Goal: Information Seeking & Learning: Learn about a topic

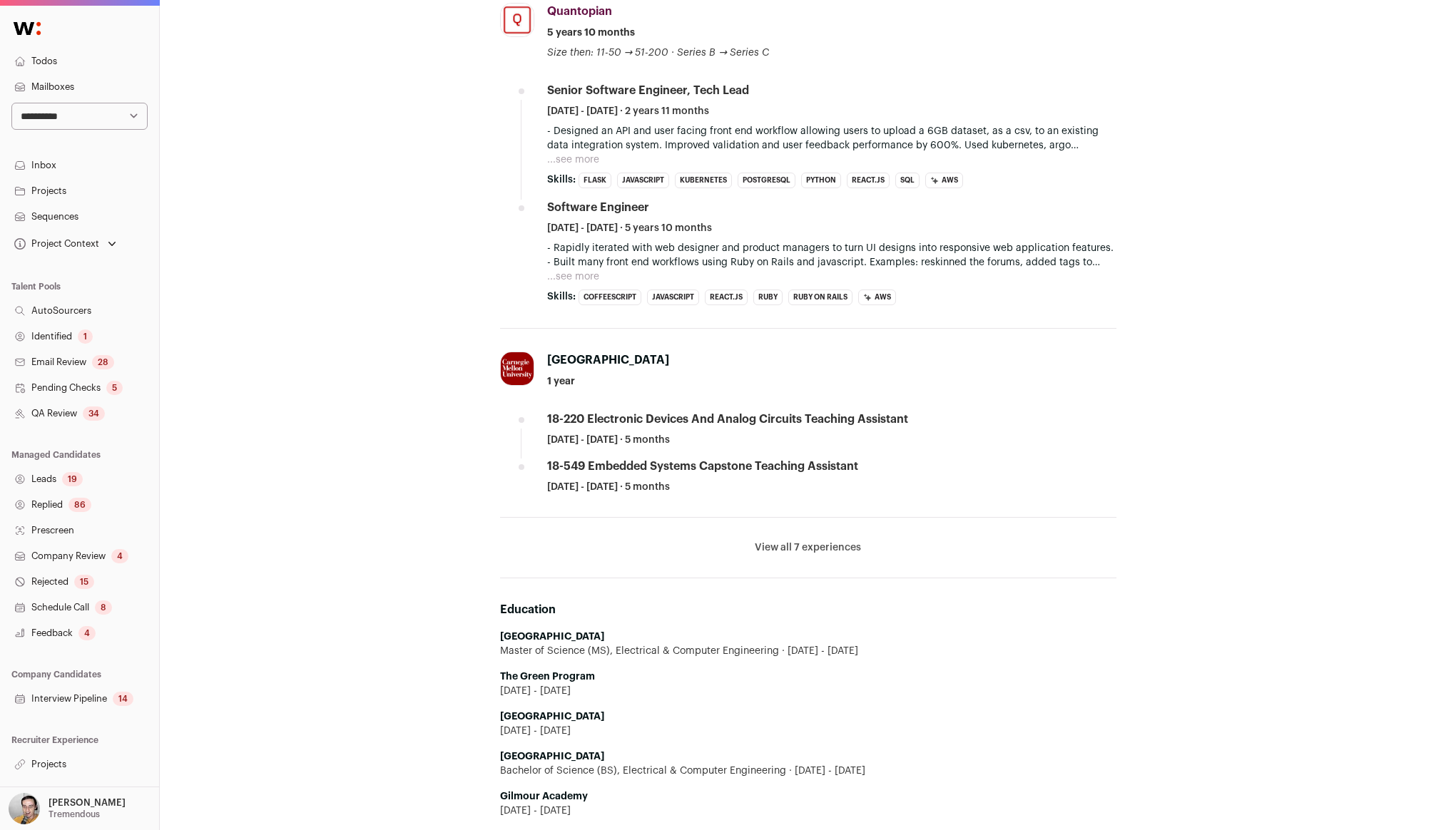
scroll to position [834, 0]
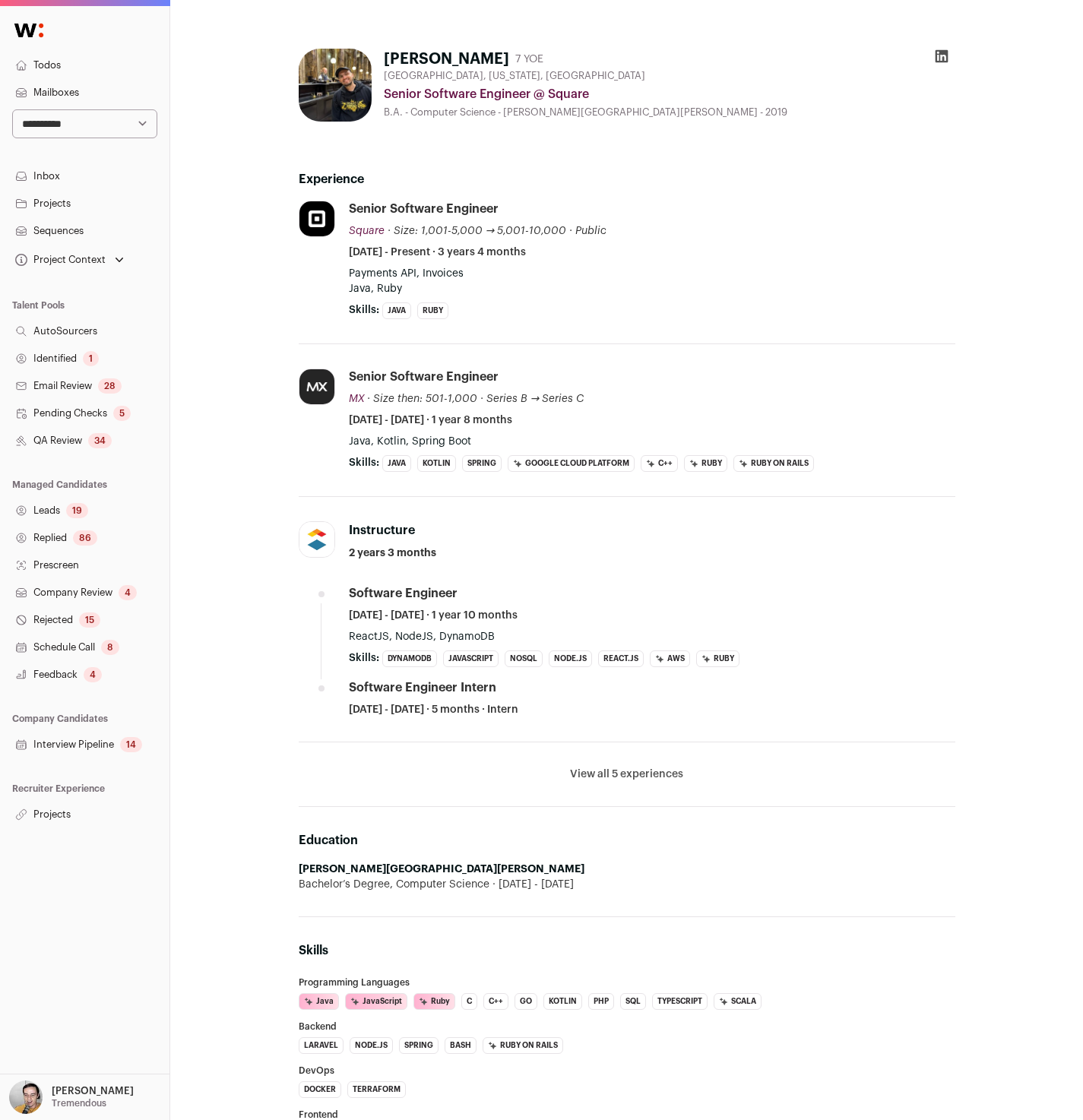
scroll to position [9, 0]
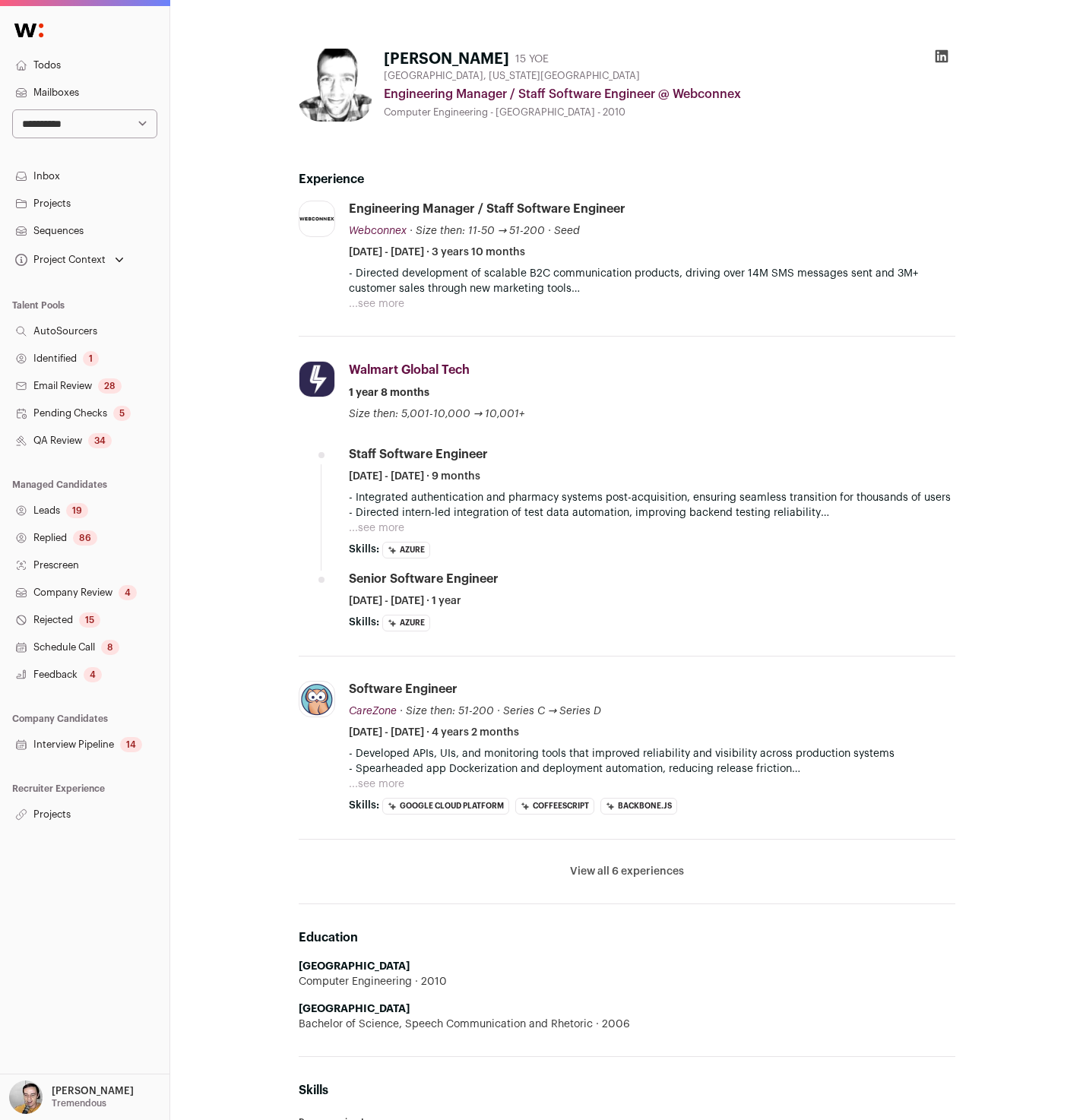
click at [630, 874] on button "View all 6 experiences" at bounding box center [627, 871] width 114 height 15
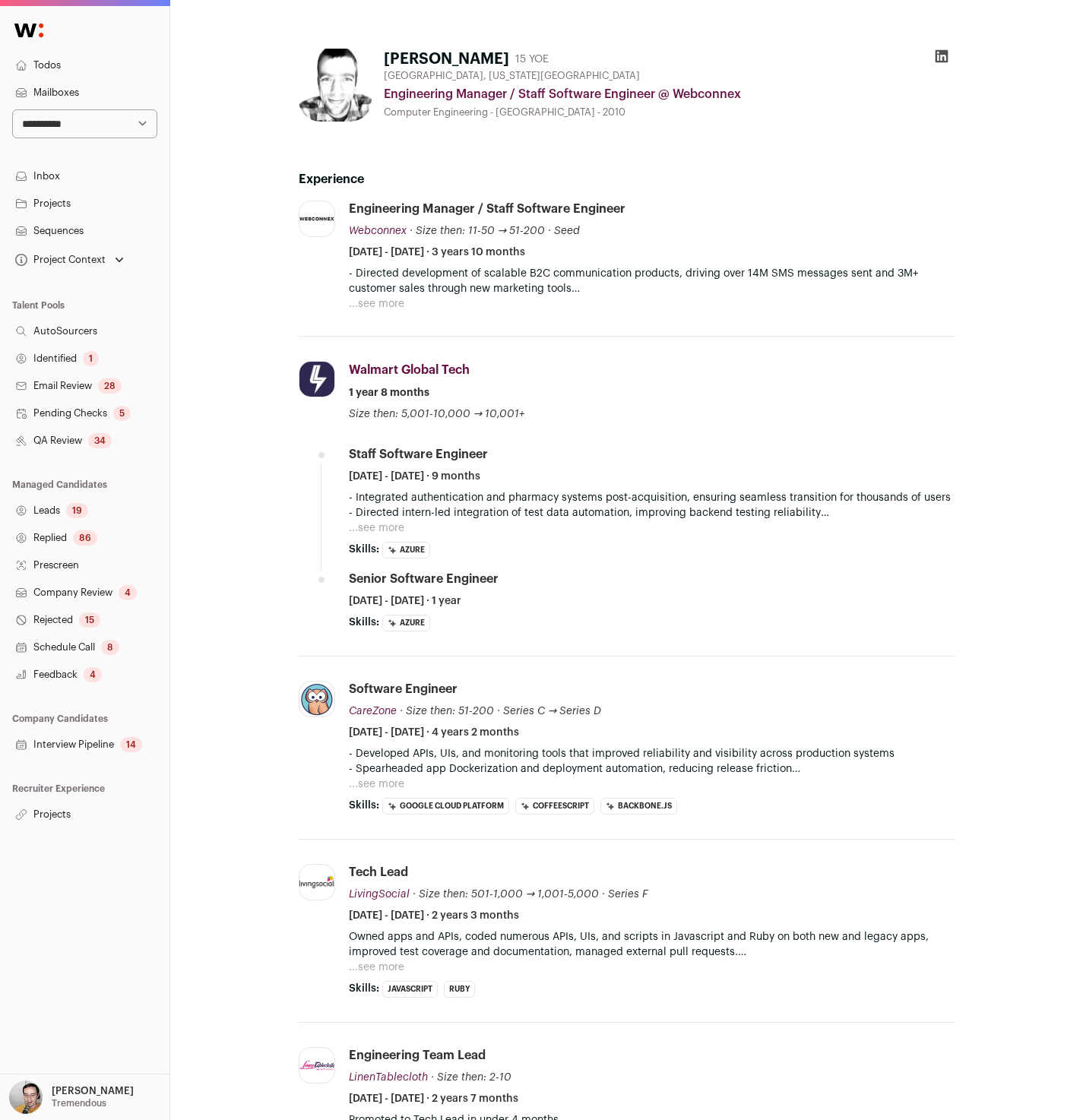
click at [673, 364] on div "Walmart Global Tech Walmart Global Tech walmartlabs.com Add to company list Pub…" at bounding box center [652, 391] width 606 height 61
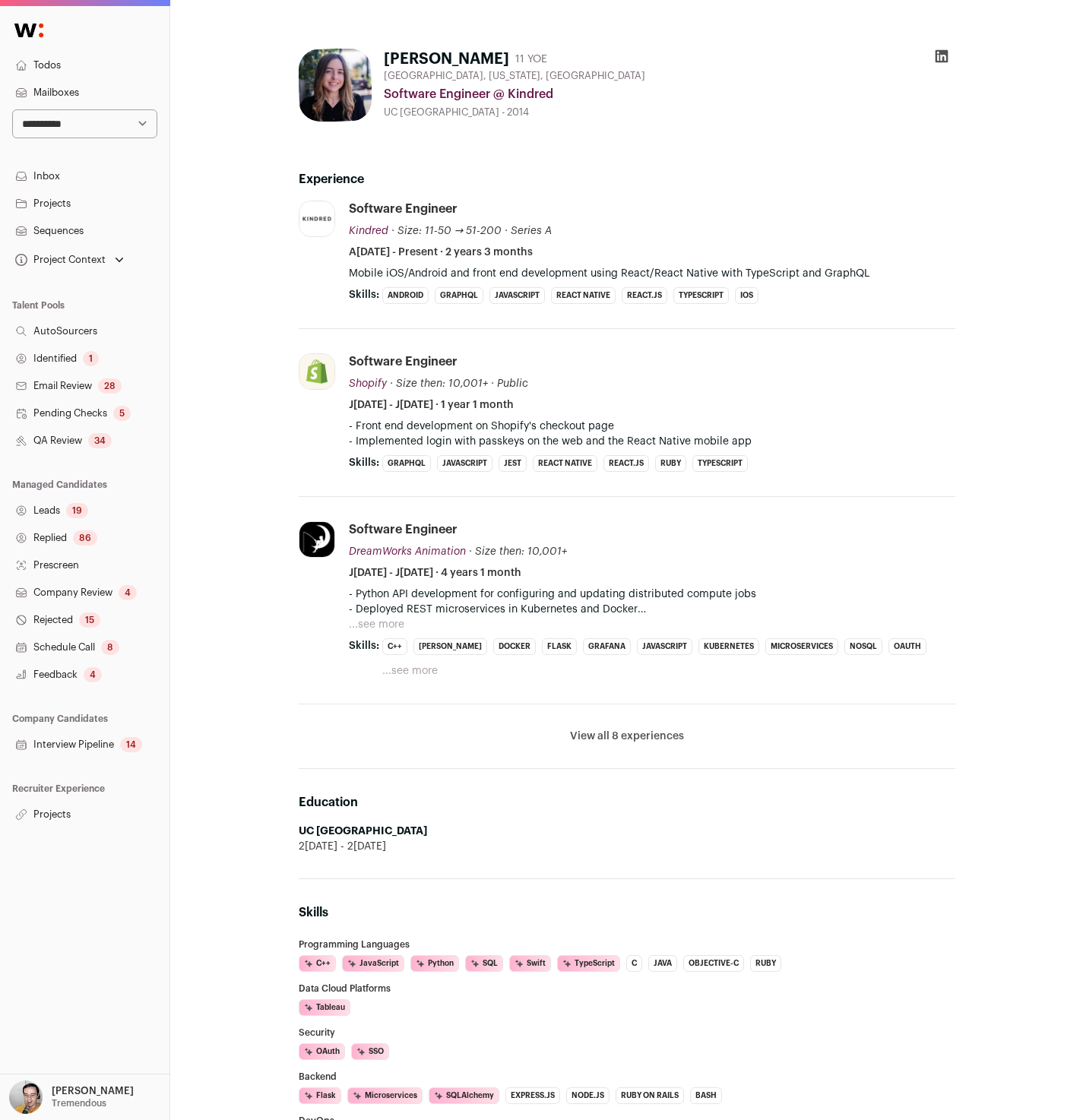
click at [770, 104] on div "Los Angeles, California, United States Software Engineer @ Kindred UC San Diego…" at bounding box center [669, 94] width 571 height 48
click at [637, 743] on button "View all 8 experiences" at bounding box center [627, 736] width 114 height 15
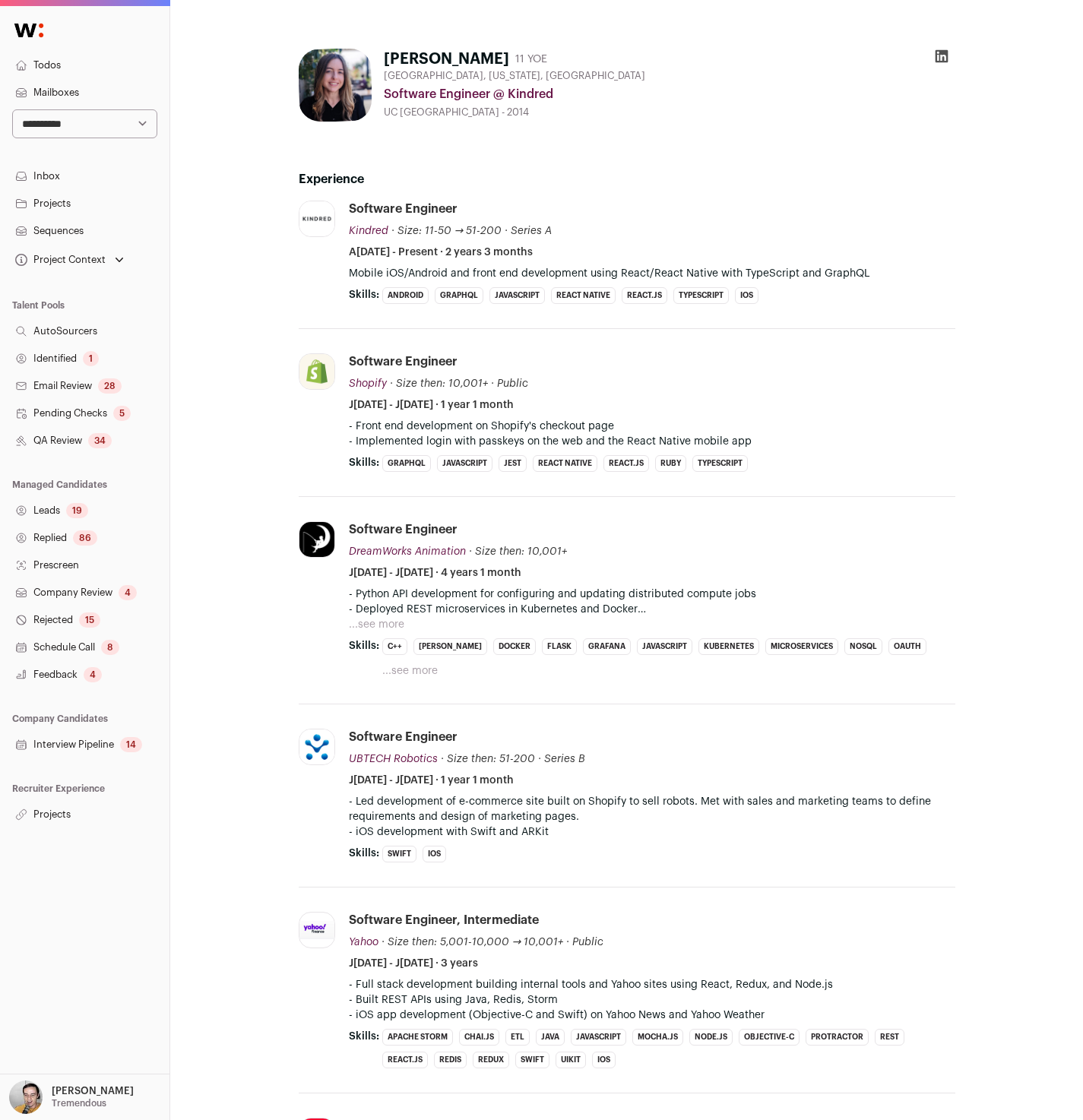
click at [943, 58] on icon at bounding box center [941, 56] width 15 height 15
